Goal: Information Seeking & Learning: Learn about a topic

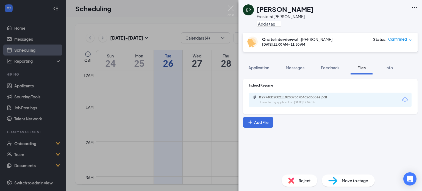
scroll to position [270, 0]
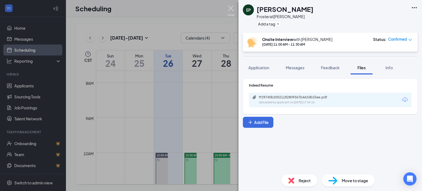
click at [229, 8] on img at bounding box center [231, 10] width 7 height 11
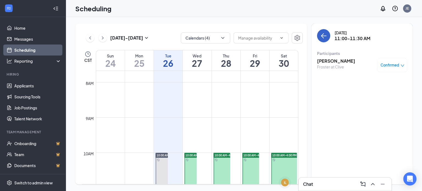
click at [326, 35] on icon "ArrowLeft" at bounding box center [324, 35] width 7 height 7
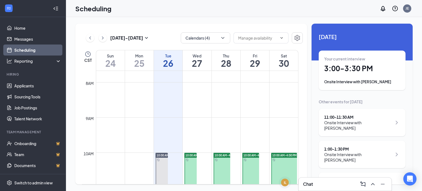
scroll to position [8, 0]
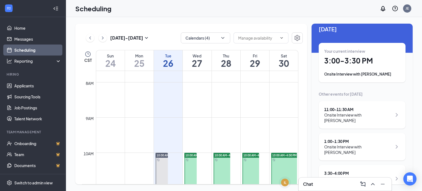
click at [354, 64] on h1 "3:00 - 3:30 PM" at bounding box center [362, 60] width 76 height 9
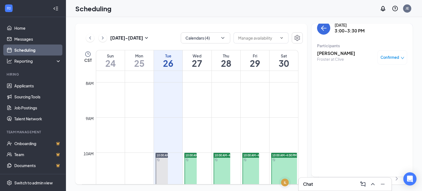
click at [332, 52] on h3 "[PERSON_NAME]" at bounding box center [336, 53] width 38 height 6
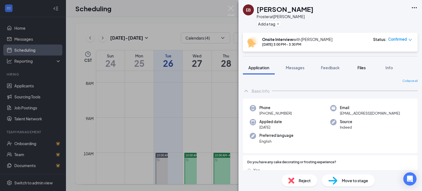
click at [359, 68] on span "Files" at bounding box center [362, 67] width 8 height 5
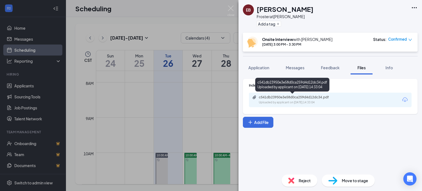
click at [305, 96] on div "c541db23950e3e58d0ca259d4d12dc34.pdf" at bounding box center [297, 97] width 77 height 4
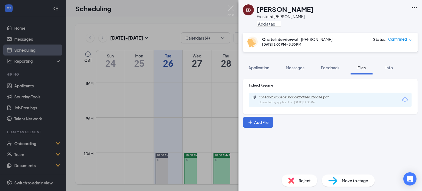
click at [236, 5] on div "EB [PERSON_NAME] [PERSON_NAME] at [PERSON_NAME] Add a tag Onsite Interview with…" at bounding box center [211, 95] width 422 height 191
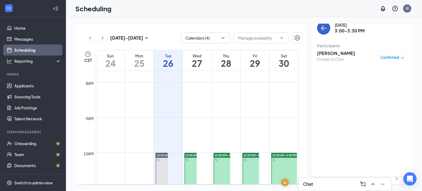
click at [324, 27] on icon "ArrowLeft" at bounding box center [324, 28] width 7 height 7
